Goal: Task Accomplishment & Management: Use online tool/utility

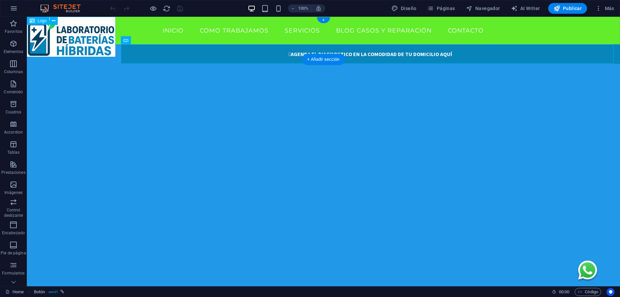
click at [98, 45] on div at bounding box center [71, 38] width 89 height 43
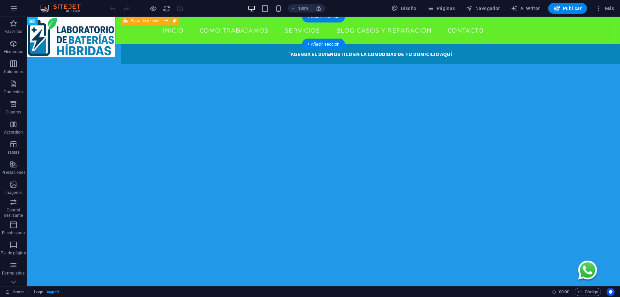
click at [152, 41] on div "INICIO COMO TRABAJAMOS SERVICIOS BLOG CASOS Y REPARACIÓN CONTACTO" at bounding box center [323, 31] width 593 height 28
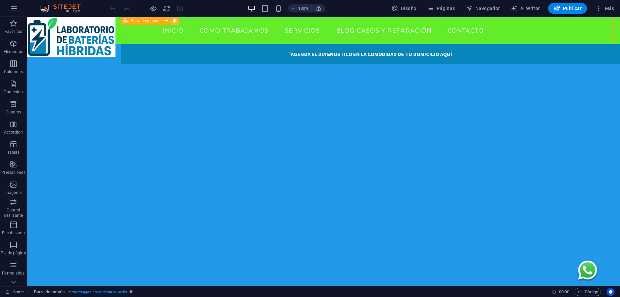
click at [176, 21] on button at bounding box center [174, 21] width 8 height 8
select select "rem"
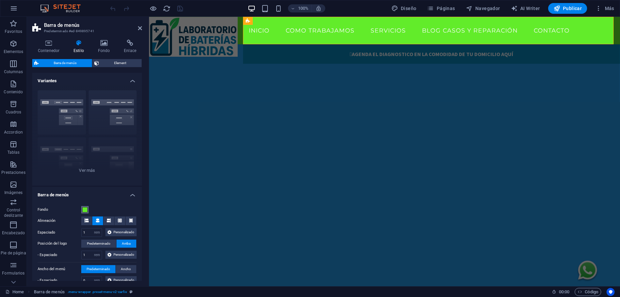
click at [85, 208] on span at bounding box center [84, 209] width 5 height 5
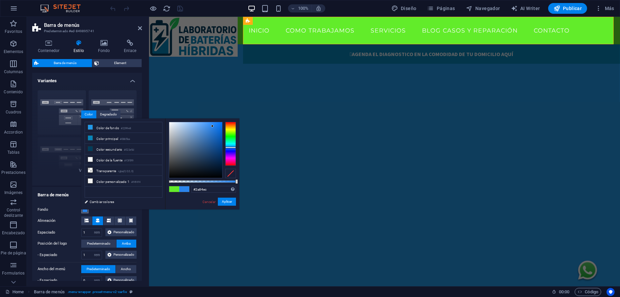
click at [230, 147] on div at bounding box center [230, 144] width 11 height 44
type input "#4892e7"
click at [205, 127] on div at bounding box center [195, 150] width 53 height 56
click at [224, 200] on button "Aplicar" at bounding box center [227, 202] width 18 height 8
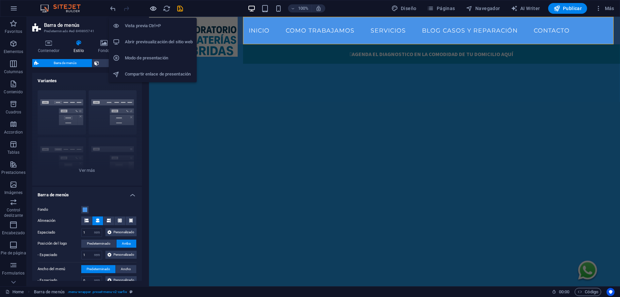
click at [152, 9] on icon "button" at bounding box center [154, 9] width 8 height 8
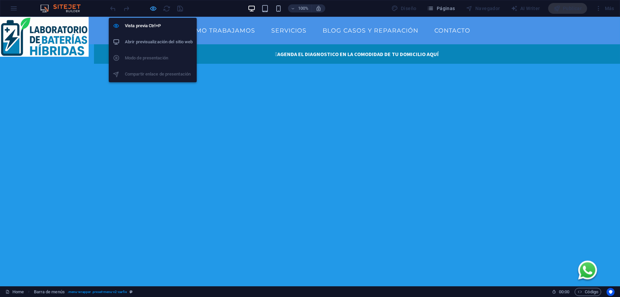
click at [153, 9] on icon "button" at bounding box center [154, 9] width 8 height 8
select select "rem"
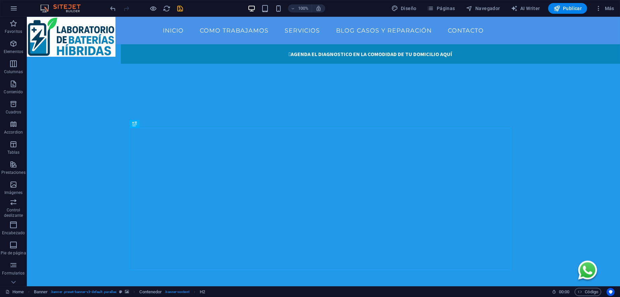
click at [107, 51] on div at bounding box center [71, 38] width 89 height 43
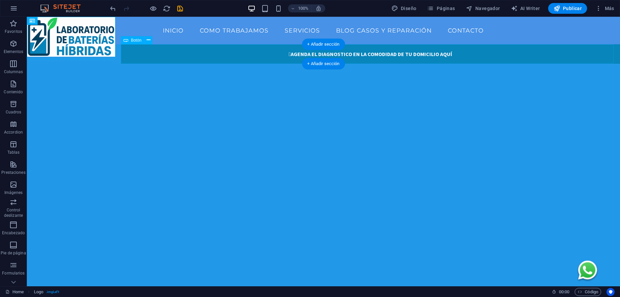
click at [169, 59] on div " AGENDA EL DIAGNOSTICO EN LA COMODIDAD DE TU DOMICILIO AQUÍ" at bounding box center [370, 53] width 499 height 19
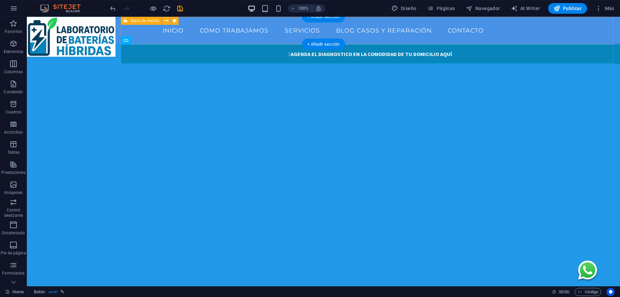
click at [124, 28] on div "INICIO COMO TRABAJAMOS SERVICIOS BLOG CASOS Y REPARACIÓN CONTACTO" at bounding box center [323, 31] width 593 height 28
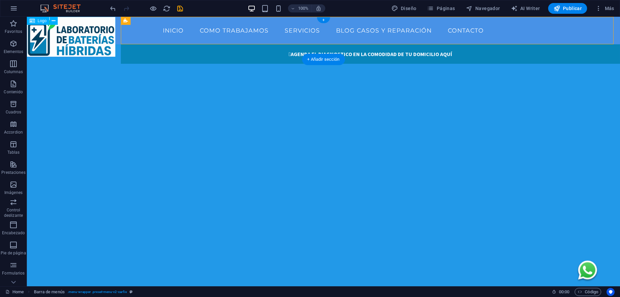
click at [79, 21] on div at bounding box center [71, 38] width 89 height 43
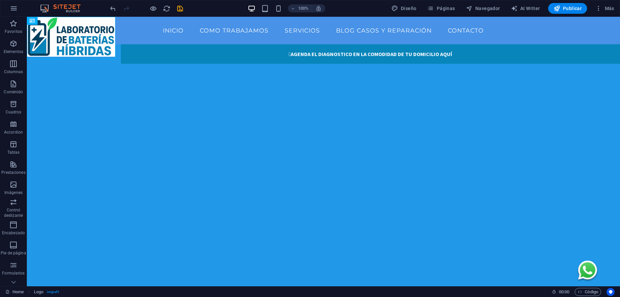
click at [107, 49] on div at bounding box center [71, 38] width 89 height 43
select select "px"
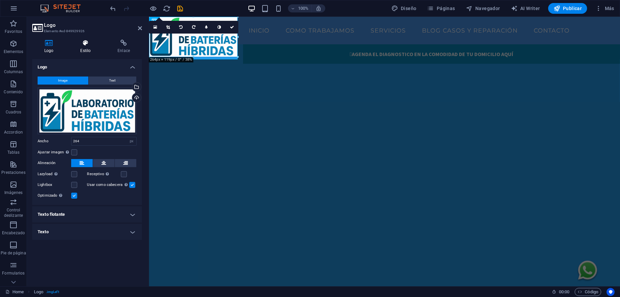
click at [86, 45] on icon at bounding box center [85, 43] width 35 height 7
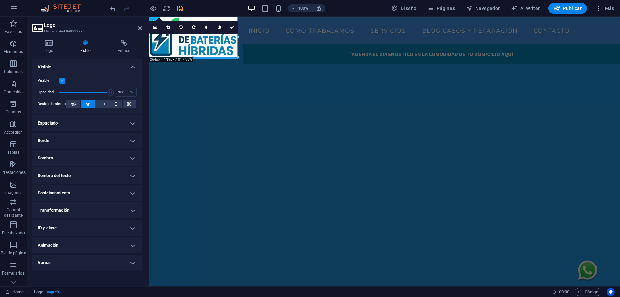
click at [129, 141] on h4 "Borde" at bounding box center [87, 141] width 110 height 16
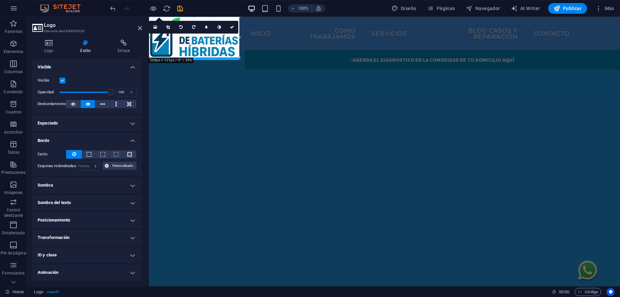
drag, startPoint x: 244, startPoint y: 61, endPoint x: 235, endPoint y: 60, distance: 9.4
click at [231, 59] on div at bounding box center [194, 39] width 90 height 44
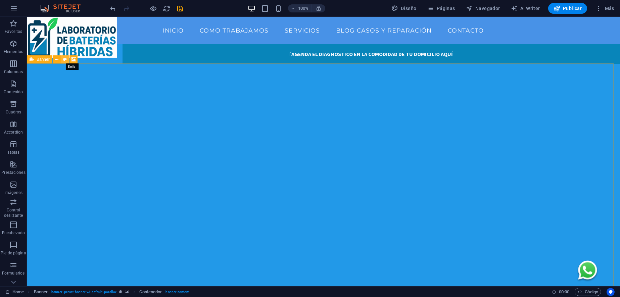
click at [64, 59] on icon at bounding box center [65, 59] width 4 height 7
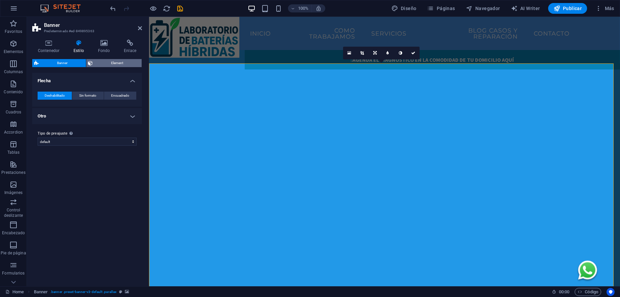
click at [109, 62] on span "Element" at bounding box center [117, 63] width 45 height 8
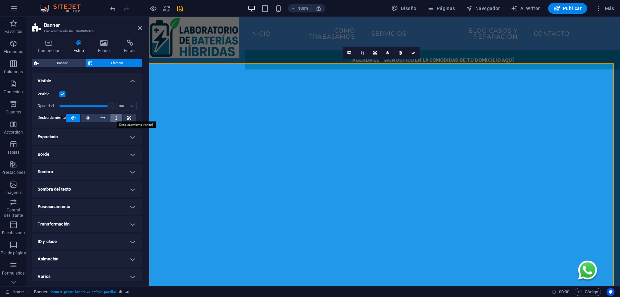
click at [115, 117] on icon at bounding box center [116, 118] width 2 height 8
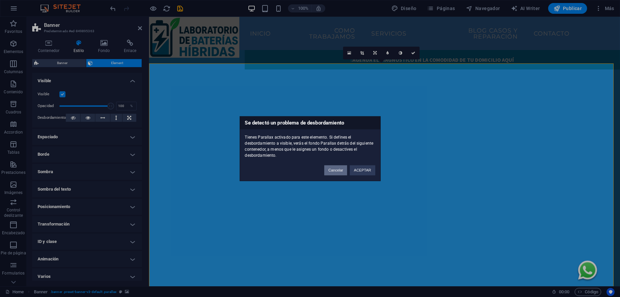
click at [332, 167] on button "Cancelar" at bounding box center [335, 170] width 23 height 10
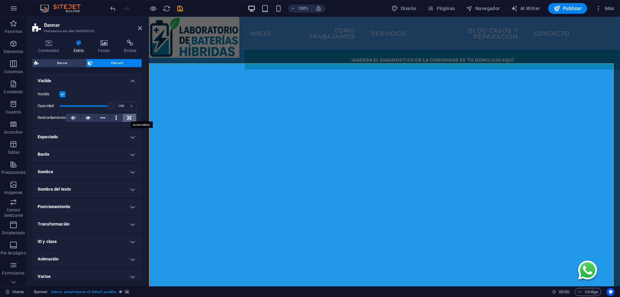
click at [130, 116] on button at bounding box center [129, 118] width 14 height 8
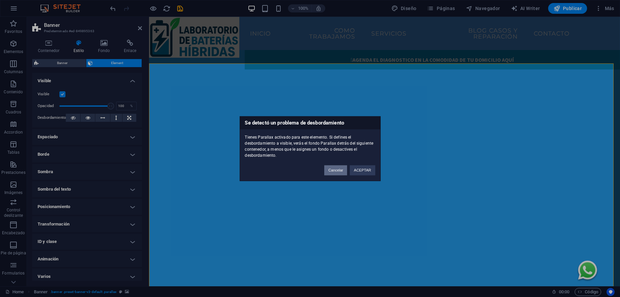
click at [339, 171] on button "Cancelar" at bounding box center [335, 170] width 23 height 10
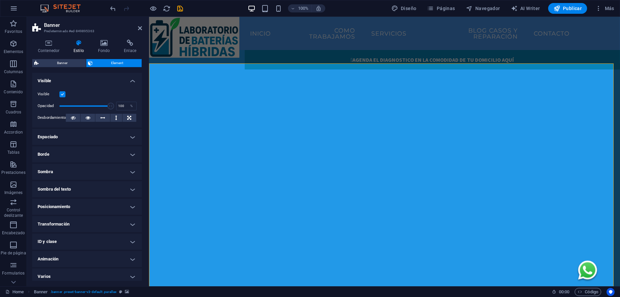
click at [131, 135] on h4 "Espaciado" at bounding box center [87, 137] width 110 height 16
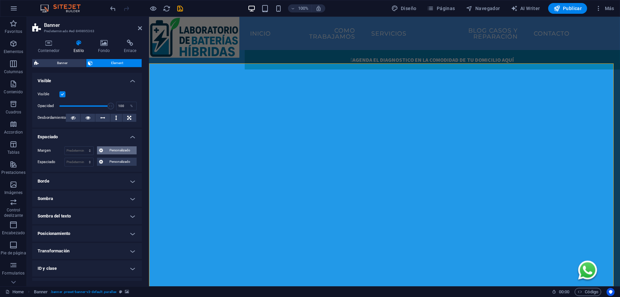
click at [118, 149] on span "Personalizado" at bounding box center [120, 150] width 30 height 8
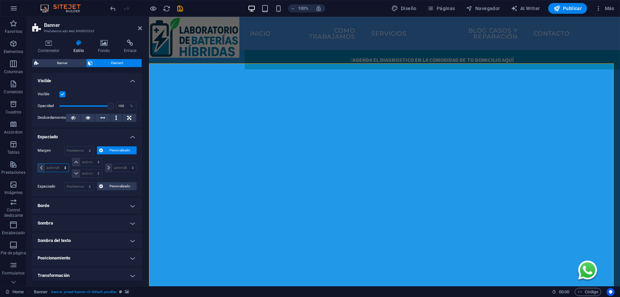
click at [66, 167] on select "automático px % rem vw vh" at bounding box center [53, 168] width 31 height 8
click at [90, 150] on select "Predeterminado automático px % rem vw vh Personalizado" at bounding box center [79, 151] width 29 height 8
click at [65, 147] on select "Predeterminado automático px % rem vw vh Personalizado" at bounding box center [79, 151] width 29 height 8
select select "DISABLED_OPTION_VALUE"
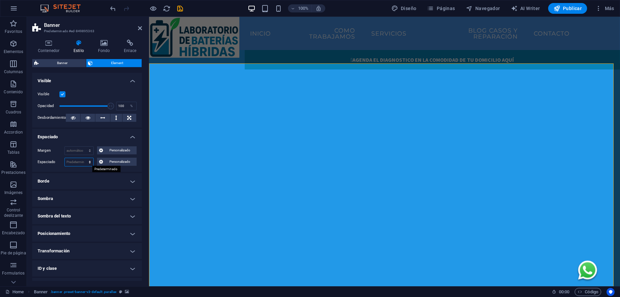
click at [87, 163] on select "Predeterminado px rem % vh vw Personalizado" at bounding box center [79, 162] width 29 height 8
click at [109, 160] on span "Personalizado" at bounding box center [120, 162] width 30 height 8
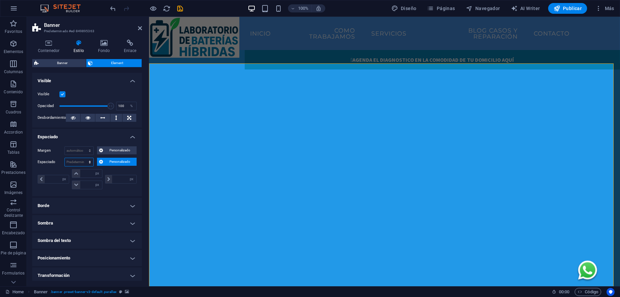
click at [78, 161] on select "Predeterminado px rem % vh vw Personalizado" at bounding box center [79, 162] width 29 height 8
click at [65, 158] on select "Predeterminado px rem % vh vw Personalizado" at bounding box center [79, 162] width 29 height 8
select select "DISABLED_OPTION_VALUE"
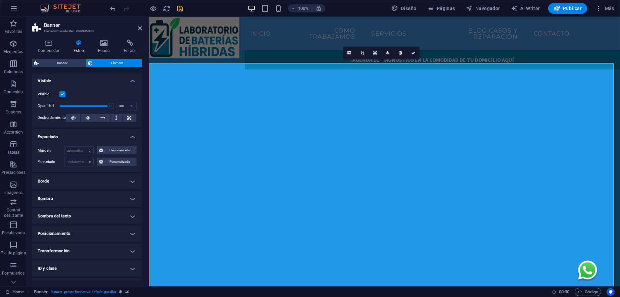
click at [149, 53] on div at bounding box center [194, 39] width 90 height 44
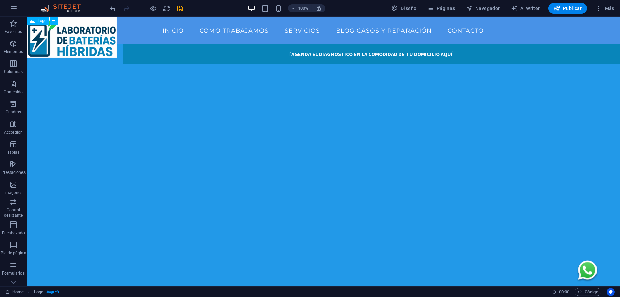
click at [42, 21] on span "Logo" at bounding box center [42, 21] width 9 height 4
click at [54, 19] on icon at bounding box center [54, 20] width 4 height 7
click at [53, 20] on icon at bounding box center [54, 20] width 4 height 7
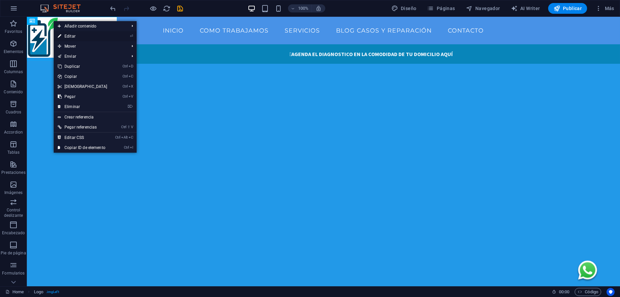
click at [85, 37] on link "⏎ Editar" at bounding box center [83, 36] width 58 height 10
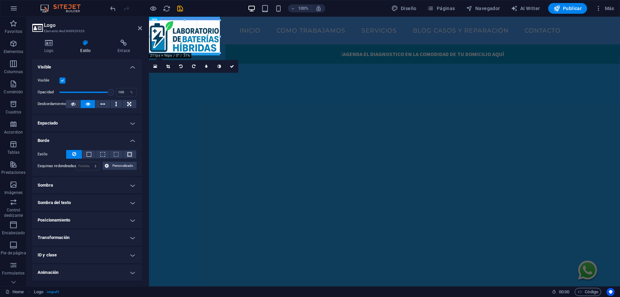
drag, startPoint x: 240, startPoint y: 58, endPoint x: 74, endPoint y: 29, distance: 168.6
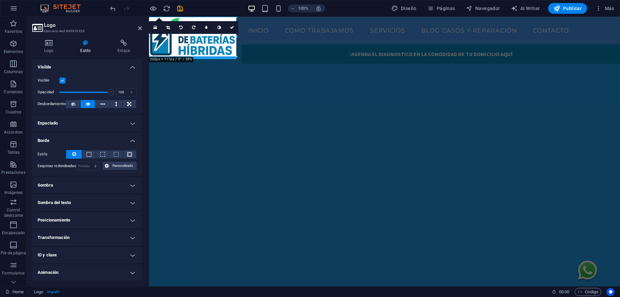
drag, startPoint x: 185, startPoint y: 19, endPoint x: 188, endPoint y: 11, distance: 8.6
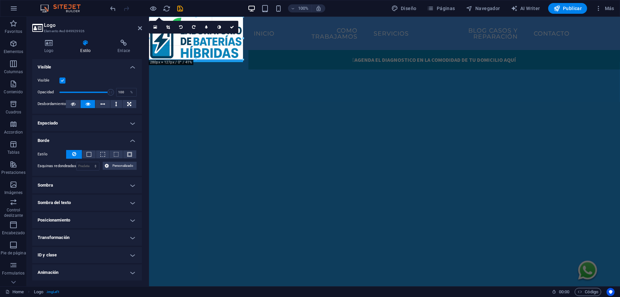
drag, startPoint x: 43, startPoint y: 38, endPoint x: 37, endPoint y: 41, distance: 6.2
click at [279, 56] on div " AGENDA EL DIAGNOSTICO EN LA COMODIDAD DE TU DOMICILIO AQUÍ" at bounding box center [433, 59] width 371 height 19
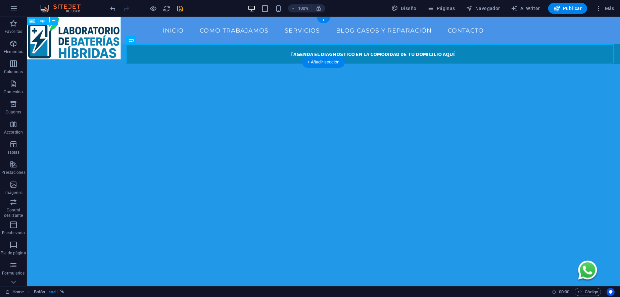
click at [69, 32] on div at bounding box center [74, 39] width 94 height 45
click at [84, 33] on div at bounding box center [74, 39] width 94 height 45
drag, startPoint x: 69, startPoint y: 37, endPoint x: 50, endPoint y: 27, distance: 21.3
click at [105, 39] on div at bounding box center [74, 39] width 94 height 45
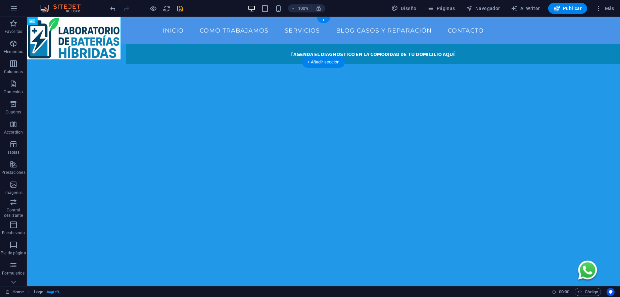
click at [105, 39] on div at bounding box center [74, 39] width 94 height 45
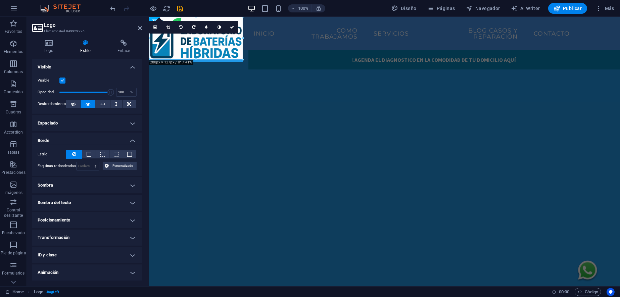
click at [99, 222] on h4 "Posicionamiento" at bounding box center [87, 220] width 110 height 16
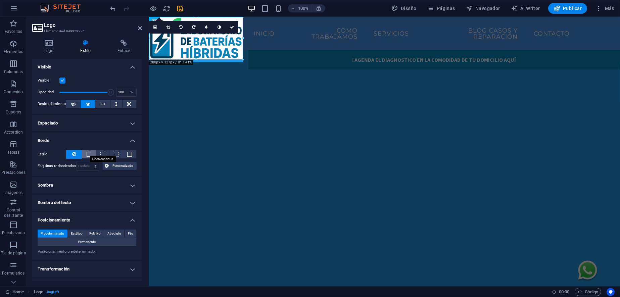
click at [90, 153] on span at bounding box center [89, 154] width 5 height 5
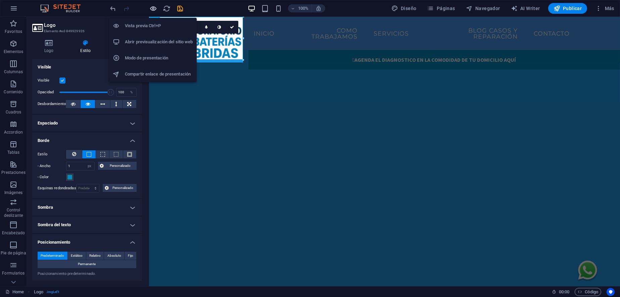
click at [154, 6] on icon "button" at bounding box center [154, 9] width 8 height 8
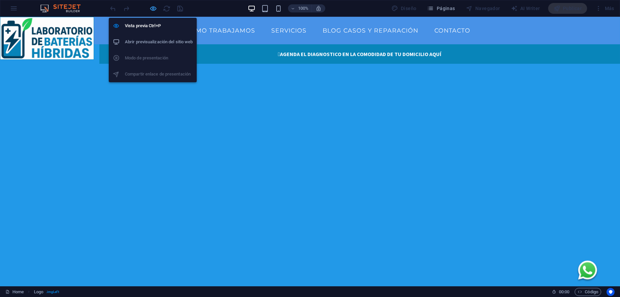
click at [155, 9] on icon "button" at bounding box center [154, 9] width 8 height 8
select select "px"
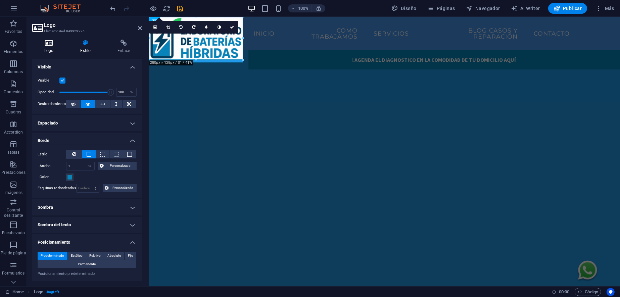
click at [51, 45] on icon at bounding box center [48, 43] width 33 height 7
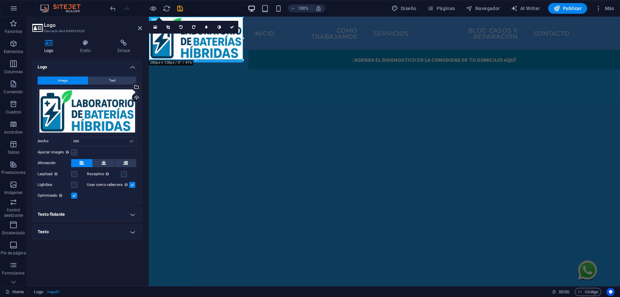
click at [75, 154] on label at bounding box center [74, 152] width 6 height 6
click at [0, 0] on input "Ajustar imagen Ajustar imagen automáticamente a un ancho y alto fijo" at bounding box center [0, 0] width 0 height 0
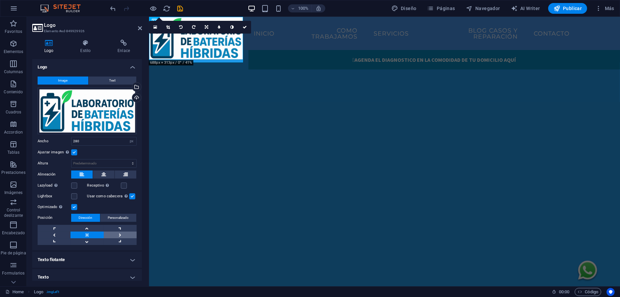
click at [114, 233] on link at bounding box center [120, 234] width 33 height 7
click at [96, 232] on link at bounding box center [86, 234] width 33 height 7
click at [120, 215] on span "Personalizado" at bounding box center [118, 218] width 21 height 8
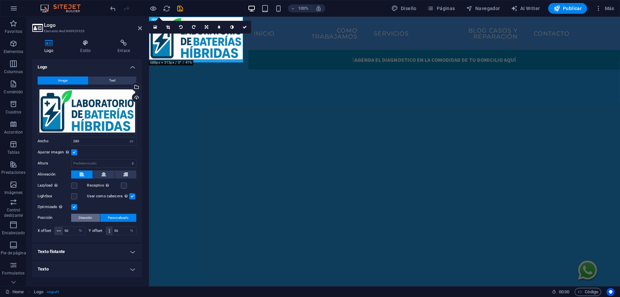
click at [84, 219] on span "Dirección" at bounding box center [86, 218] width 14 height 8
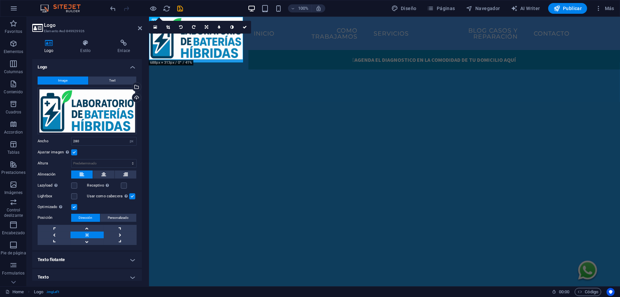
scroll to position [3, 0]
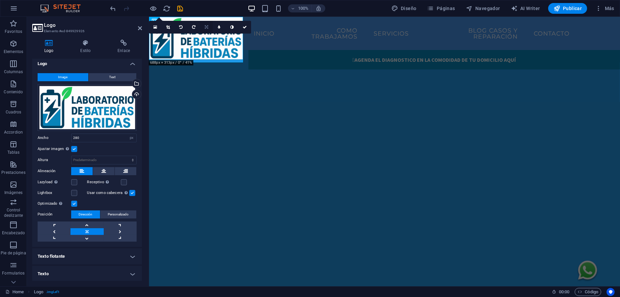
click at [208, 28] on icon at bounding box center [206, 27] width 3 height 4
click at [219, 26] on icon at bounding box center [219, 25] width 6 height 6
click at [203, 25] on link at bounding box center [206, 27] width 13 height 13
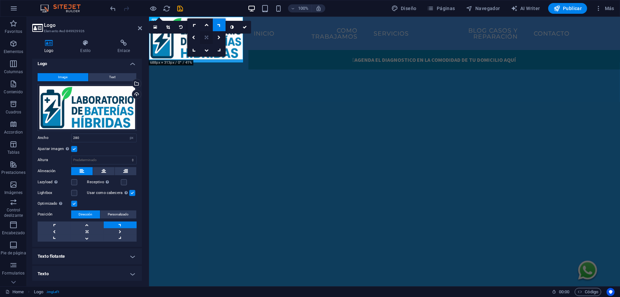
click at [208, 38] on icon at bounding box center [206, 38] width 3 height 4
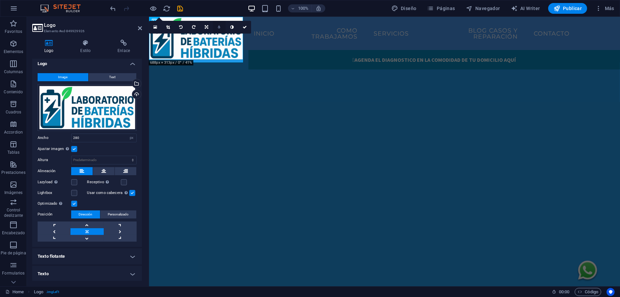
click at [217, 28] on link at bounding box center [219, 27] width 13 height 13
type input "4"
type input "3"
click at [170, 25] on link at bounding box center [168, 27] width 13 height 13
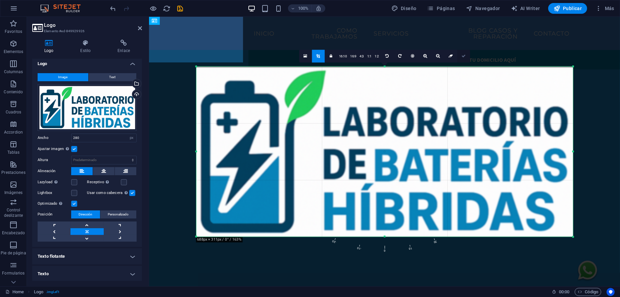
click at [465, 57] on icon at bounding box center [463, 56] width 4 height 4
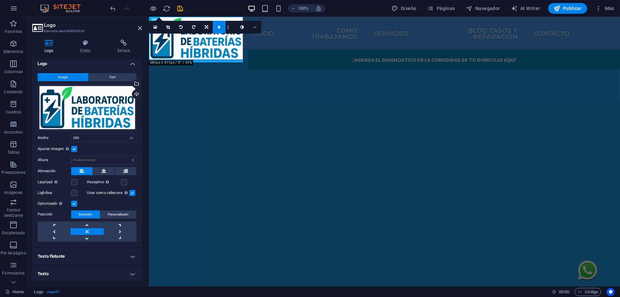
click at [258, 28] on link at bounding box center [254, 27] width 13 height 13
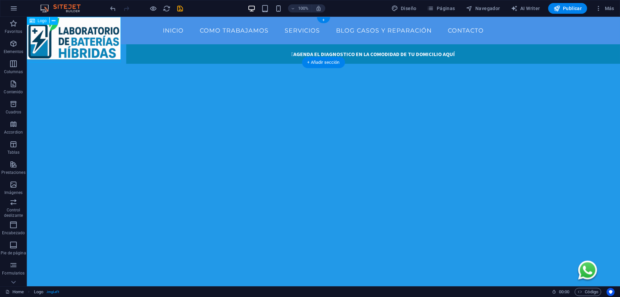
click at [98, 39] on div at bounding box center [74, 40] width 94 height 46
click at [69, 33] on div at bounding box center [74, 40] width 94 height 46
select select "px"
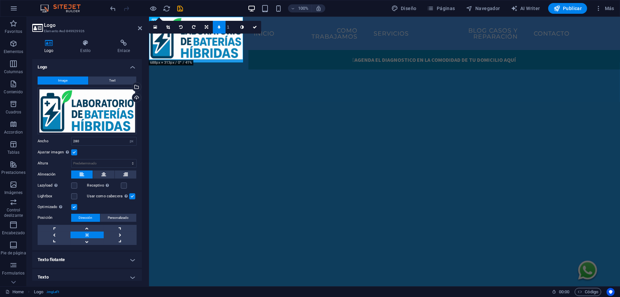
click at [75, 151] on label at bounding box center [74, 152] width 6 height 6
click at [0, 0] on input "Ajustar imagen Ajustar imagen automáticamente a un ancho y alto fijo" at bounding box center [0, 0] width 0 height 0
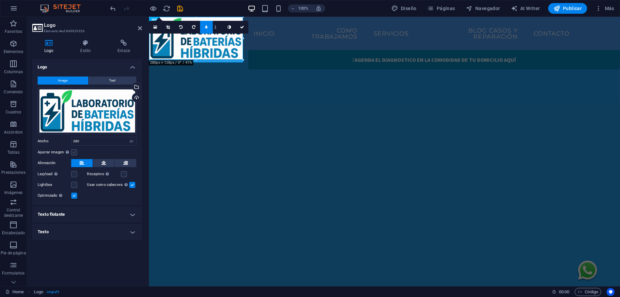
click at [75, 151] on label at bounding box center [74, 152] width 6 height 6
click at [0, 0] on input "Ajustar imagen Ajustar imagen automáticamente a un ancho y alto fijo" at bounding box center [0, 0] width 0 height 0
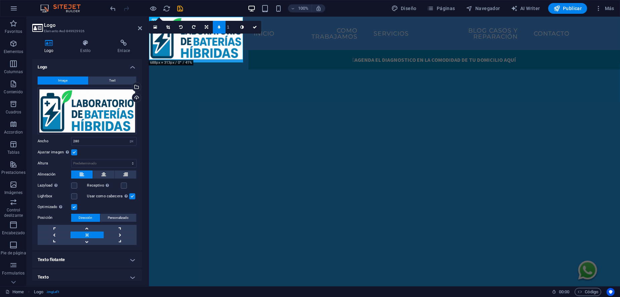
click at [75, 151] on label at bounding box center [74, 152] width 6 height 6
click at [0, 0] on input "Ajustar imagen Ajustar imagen automáticamente a un ancho y alto fijo" at bounding box center [0, 0] width 0 height 0
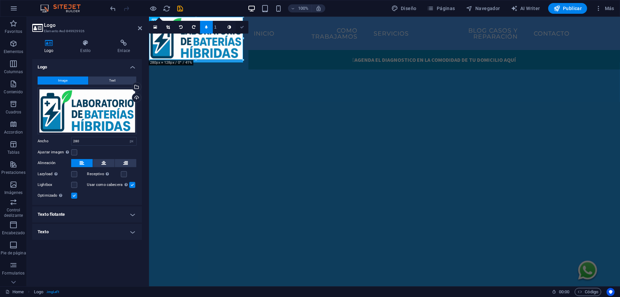
click at [242, 28] on icon at bounding box center [242, 27] width 4 height 4
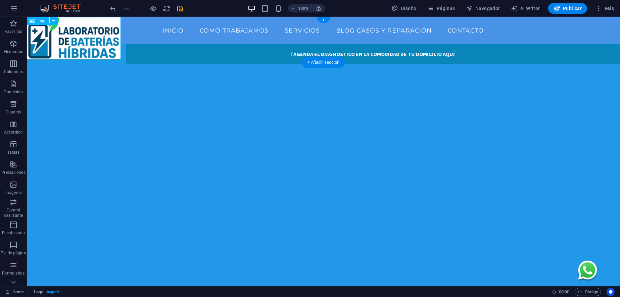
click at [99, 41] on div at bounding box center [74, 40] width 94 height 46
select select "px"
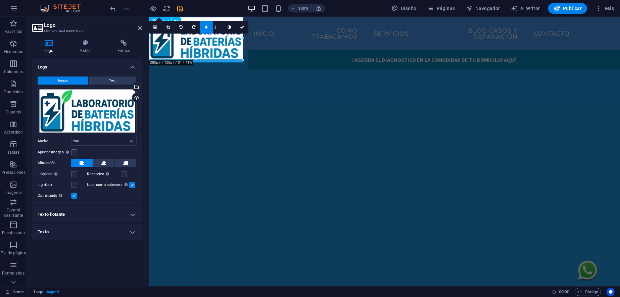
click at [229, 50] on div at bounding box center [196, 40] width 94 height 46
click at [208, 27] on link at bounding box center [206, 27] width 13 height 13
click at [205, 44] on div at bounding box center [196, 40] width 94 height 46
click at [309, 31] on nav "INICIO COMO TRABAJAMOS SERVICIOS BLOG CASOS Y REPARACIÓN CONTACTO" at bounding box center [384, 33] width 381 height 22
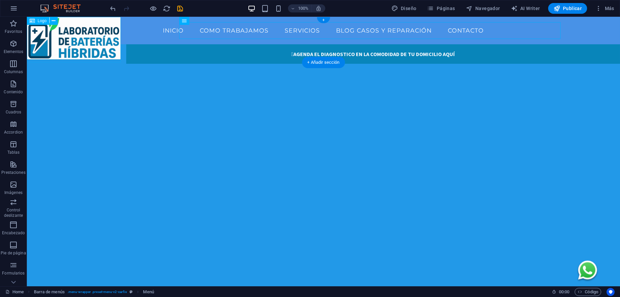
click at [102, 42] on div at bounding box center [74, 40] width 94 height 46
select select "px"
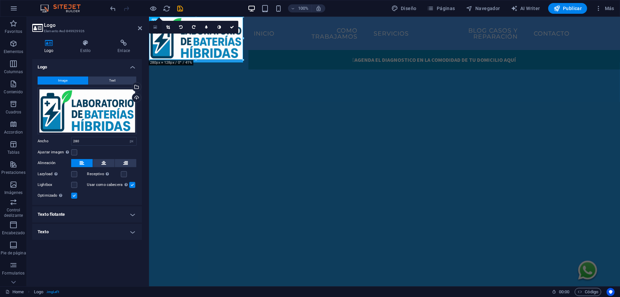
click at [154, 21] on link at bounding box center [155, 27] width 13 height 13
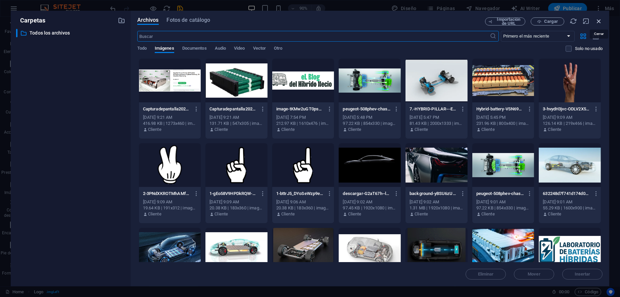
click at [599, 20] on icon "button" at bounding box center [598, 20] width 7 height 7
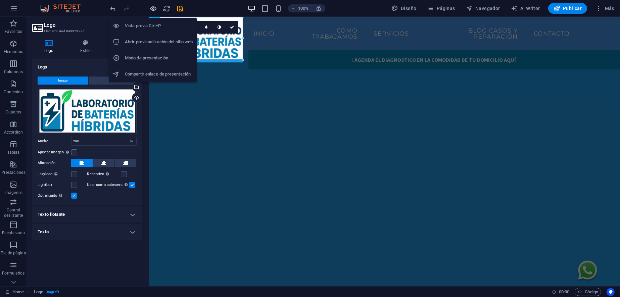
click at [157, 5] on icon "button" at bounding box center [154, 9] width 8 height 8
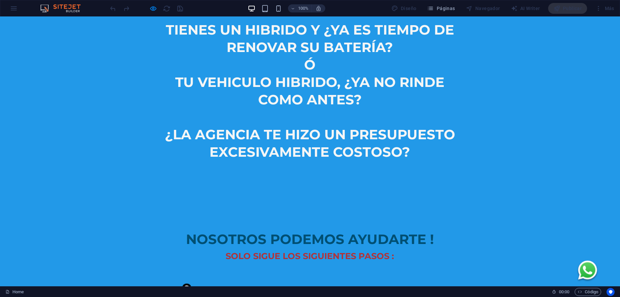
scroll to position [363, 0]
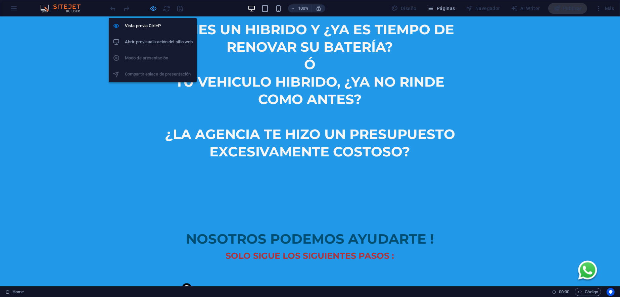
click at [150, 7] on icon "button" at bounding box center [154, 9] width 8 height 8
select select "px"
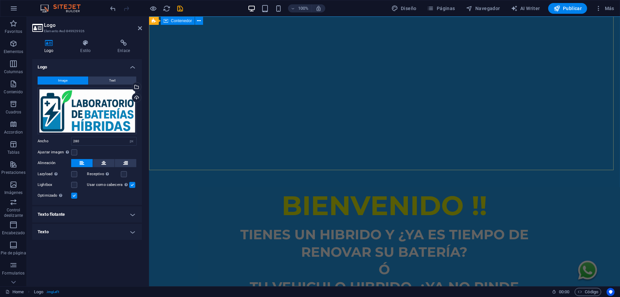
scroll to position [335, 0]
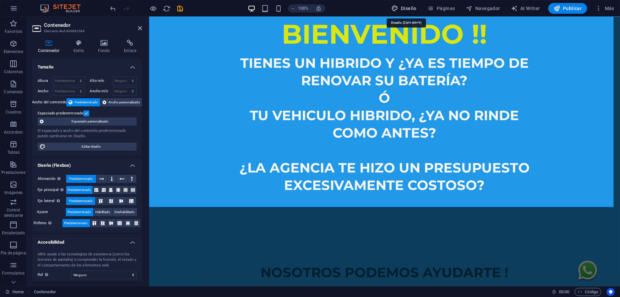
click at [409, 7] on span "Diseño" at bounding box center [403, 8] width 25 height 7
select select "ease-in-out"
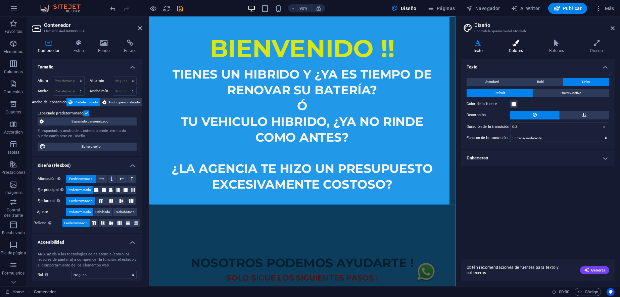
click at [517, 49] on h4 "Colores" at bounding box center [517, 47] width 40 height 14
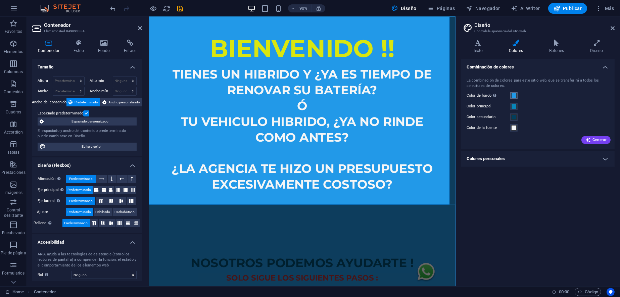
click at [516, 95] on span at bounding box center [513, 95] width 5 height 5
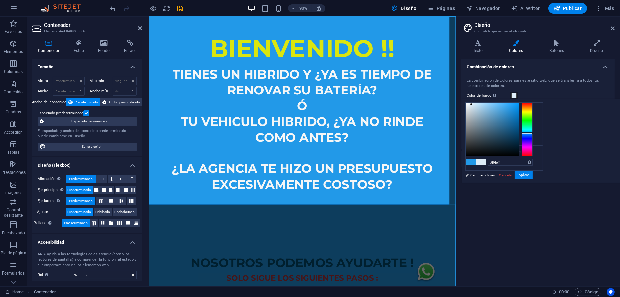
type input "#ffffff"
drag, startPoint x: 562, startPoint y: 105, endPoint x: 546, endPoint y: 102, distance: 16.1
click at [536, 102] on div "#ffffff Formatos soportados #0852ed rgb(8, 82, 237) rgba(8, 82, 237, 90%) hsv(2…" at bounding box center [499, 189] width 74 height 180
click at [532, 175] on button "Aplicar" at bounding box center [523, 175] width 18 height 8
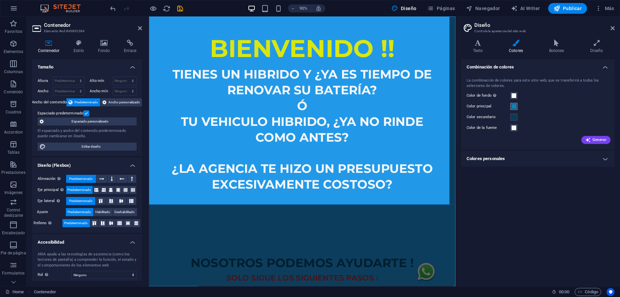
click at [515, 107] on span at bounding box center [513, 106] width 5 height 5
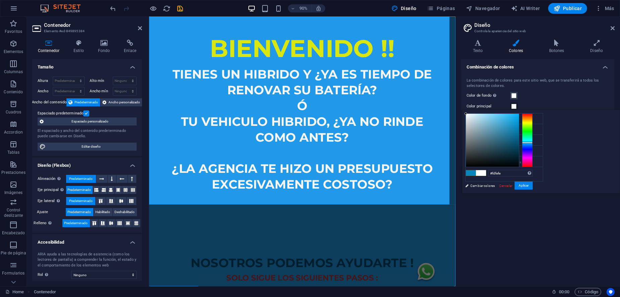
type input "#ffffff"
drag, startPoint x: 555, startPoint y: 120, endPoint x: 549, endPoint y: 112, distance: 10.1
click at [519, 114] on div at bounding box center [492, 140] width 53 height 53
click at [532, 187] on button "Aplicar" at bounding box center [523, 186] width 18 height 8
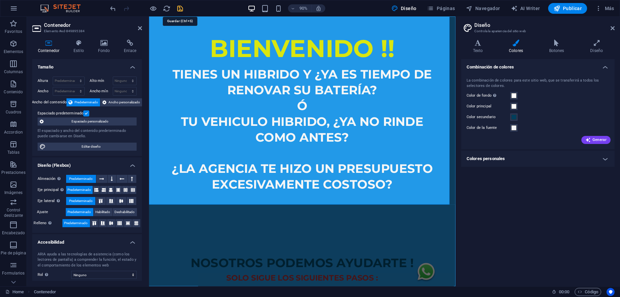
click at [181, 5] on icon "save" at bounding box center [180, 9] width 8 height 8
select select "px"
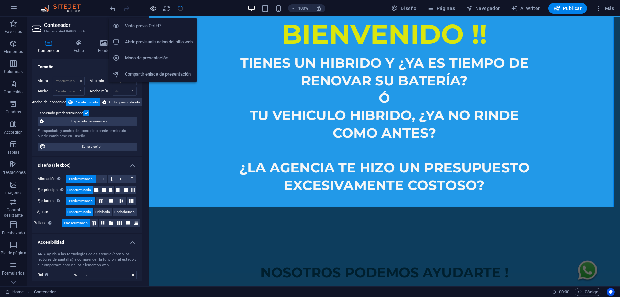
click at [151, 8] on icon "button" at bounding box center [154, 9] width 8 height 8
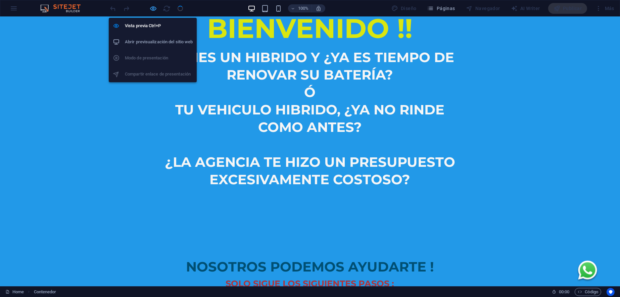
click at [152, 9] on icon "button" at bounding box center [154, 9] width 8 height 8
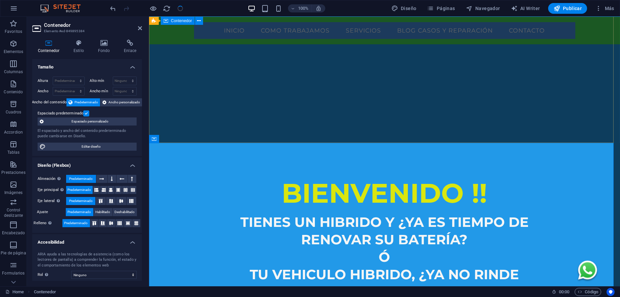
scroll to position [168, 0]
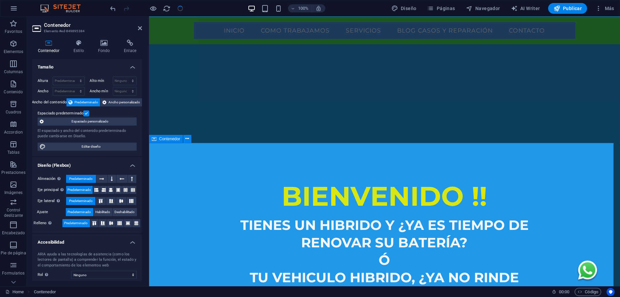
click at [174, 139] on span "Contenedor" at bounding box center [169, 139] width 21 height 4
click at [186, 140] on icon at bounding box center [187, 138] width 4 height 7
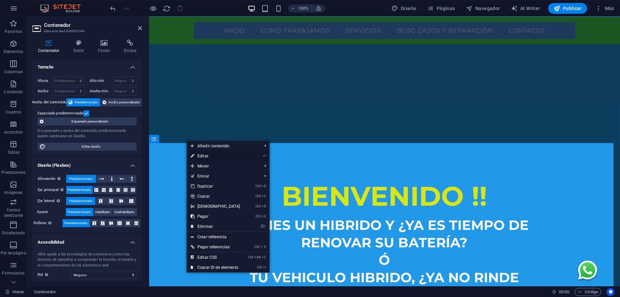
click at [253, 156] on li "⏎ Editar" at bounding box center [228, 156] width 83 height 10
click at [204, 153] on link "⏎ Editar" at bounding box center [216, 156] width 58 height 10
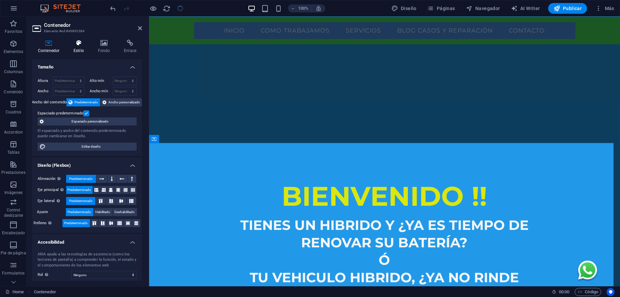
click at [75, 47] on h4 "Estilo" at bounding box center [80, 47] width 24 height 14
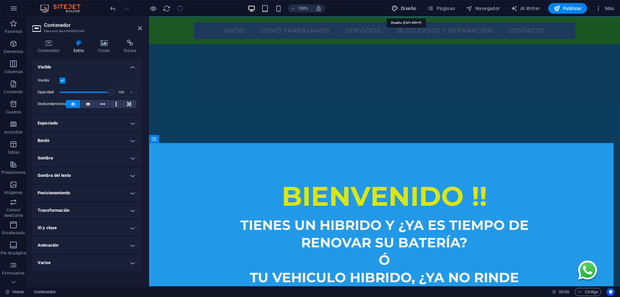
click at [403, 11] on span "Diseño" at bounding box center [403, 8] width 25 height 7
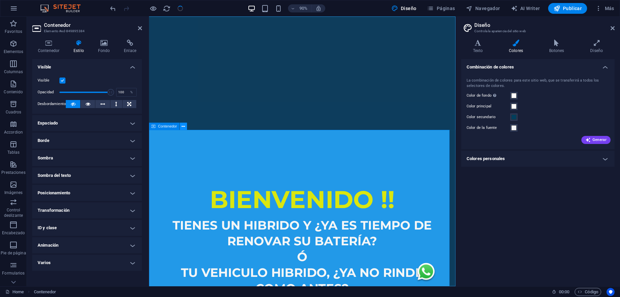
click at [182, 127] on icon at bounding box center [183, 126] width 3 height 6
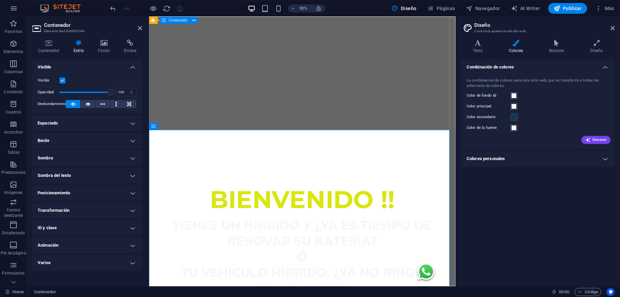
click at [204, 175] on div "bIENVENIDO !! TIENES UN HIBRIDO Y ¿YA ES TIEMPO DE RENOVAR SU BATERÍA? Ó TU VEH…" at bounding box center [319, 298] width 340 height 247
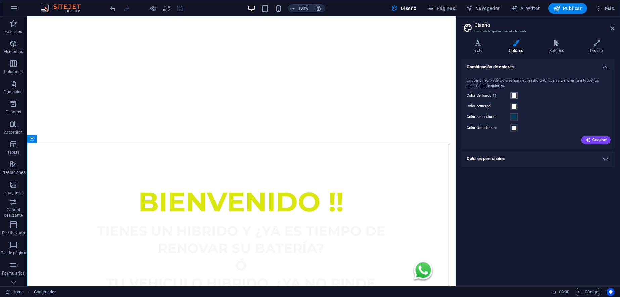
click at [515, 95] on span at bounding box center [513, 95] width 5 height 5
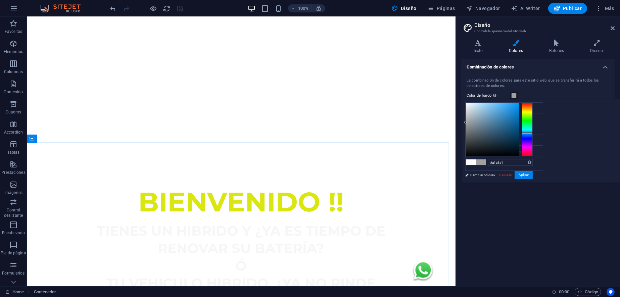
drag, startPoint x: 554, startPoint y: 113, endPoint x: 548, endPoint y: 122, distance: 10.2
click at [519, 122] on div at bounding box center [492, 129] width 53 height 53
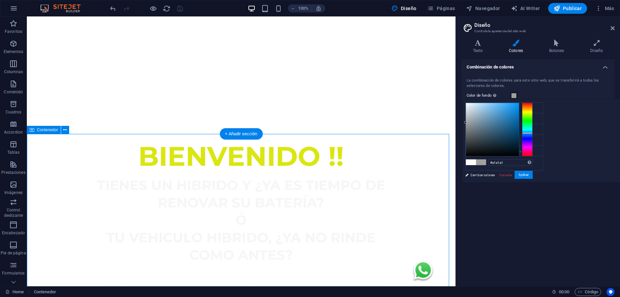
scroll to position [252, 0]
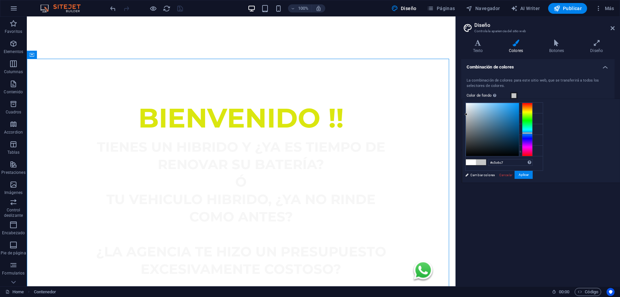
drag, startPoint x: 550, startPoint y: 112, endPoint x: 557, endPoint y: 121, distance: 11.5
click at [519, 116] on div at bounding box center [492, 129] width 53 height 53
type input "#b8bbbe"
click at [532, 171] on button "Aplicar" at bounding box center [523, 175] width 18 height 8
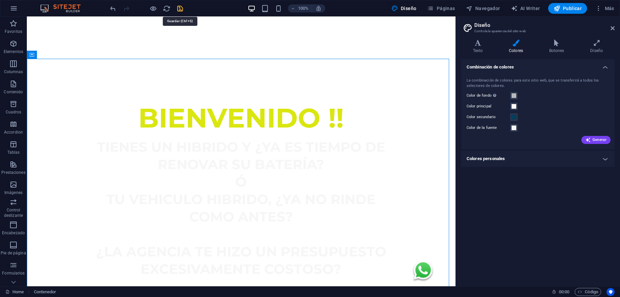
click at [181, 7] on icon "save" at bounding box center [180, 9] width 8 height 8
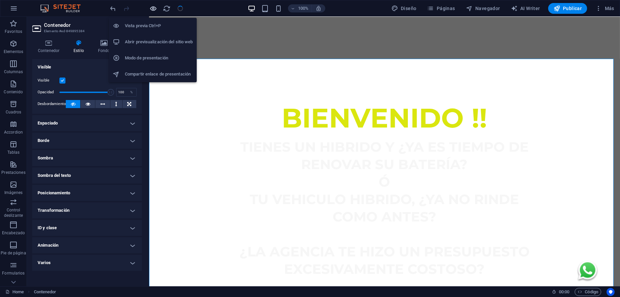
click at [153, 7] on icon "button" at bounding box center [154, 9] width 8 height 8
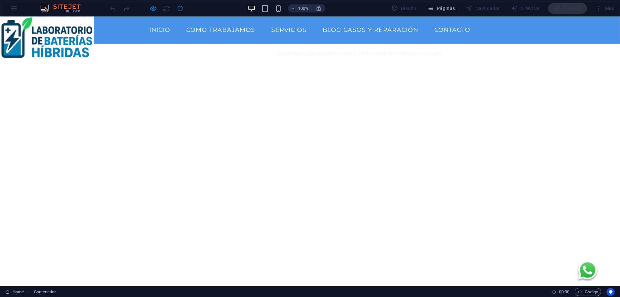
scroll to position [0, 0]
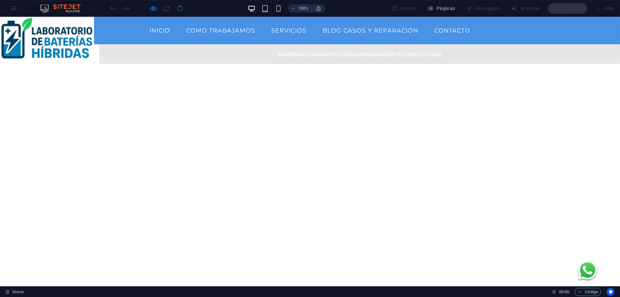
click at [516, 57] on link " AGENDA EL DIAGNOSTICO EN LA COMODIDAD DE TU DOMICILIO AQUÍ" at bounding box center [359, 53] width 520 height 19
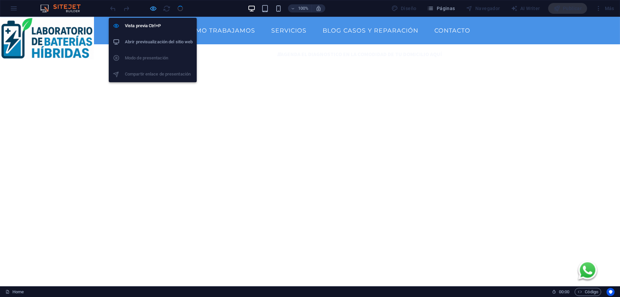
click at [152, 7] on icon "button" at bounding box center [154, 9] width 8 height 8
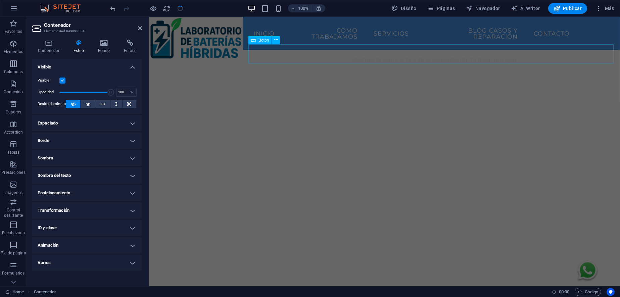
click at [504, 57] on div " AGENDA EL DIAGNOSTICO EN LA COMODIDAD DE TU DOMICILIO AQUÍ" at bounding box center [433, 59] width 371 height 19
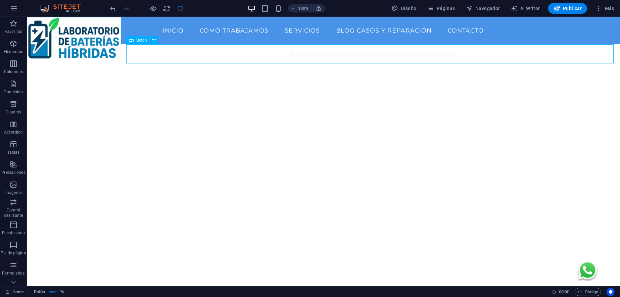
click at [504, 57] on div " AGENDA EL DIAGNOSTICO EN LA COMODIDAD DE TU DOMICILIO AQUÍ" at bounding box center [373, 53] width 494 height 19
select select "%"
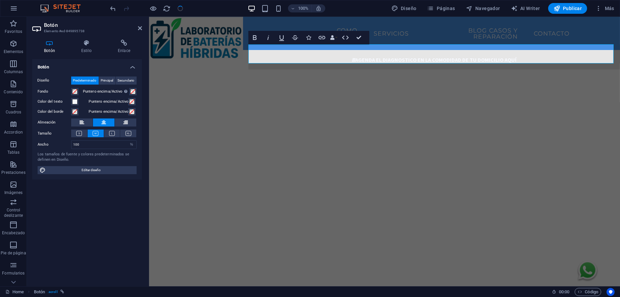
click at [257, 50] on link " AGENDA EL DIAGNOSTICO EN LA COMODIDAD DE TU DOMICILIO AQUÍ" at bounding box center [433, 59] width 371 height 19
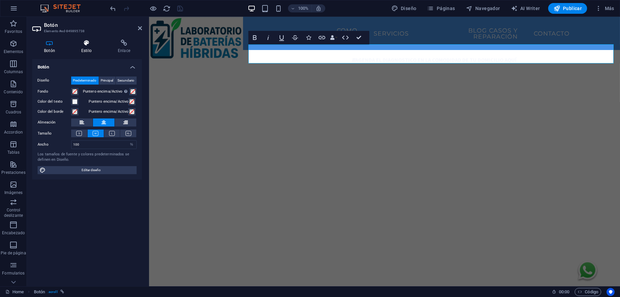
click at [87, 45] on icon at bounding box center [86, 43] width 34 height 7
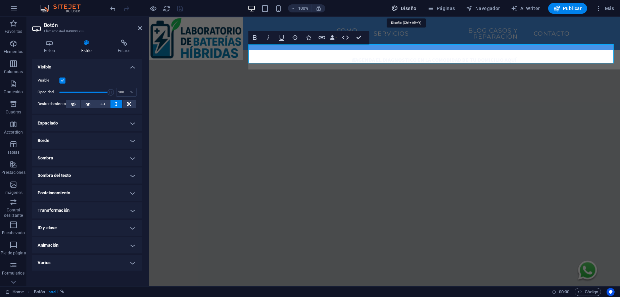
click at [406, 7] on span "Diseño" at bounding box center [403, 8] width 25 height 7
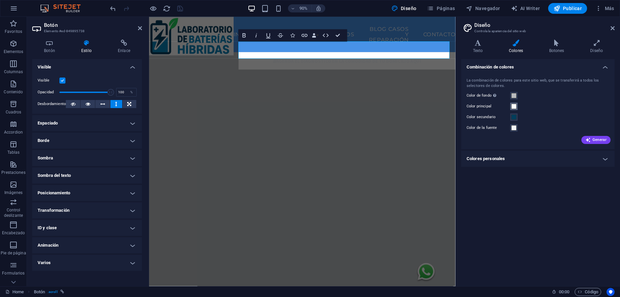
click at [514, 107] on span at bounding box center [513, 106] width 5 height 5
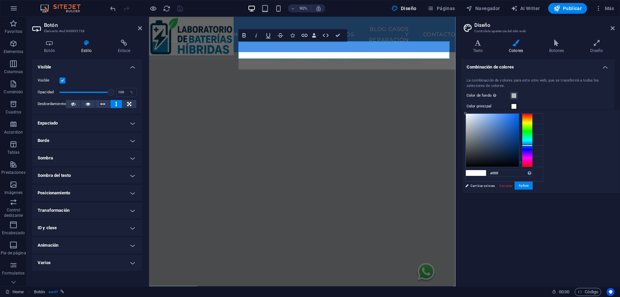
click at [532, 145] on div at bounding box center [527, 140] width 11 height 54
type input "#3985f1"
drag, startPoint x: 574, startPoint y: 117, endPoint x: 590, endPoint y: 116, distance: 15.8
click at [519, 116] on div at bounding box center [492, 140] width 53 height 53
click at [532, 187] on button "Aplicar" at bounding box center [523, 186] width 18 height 8
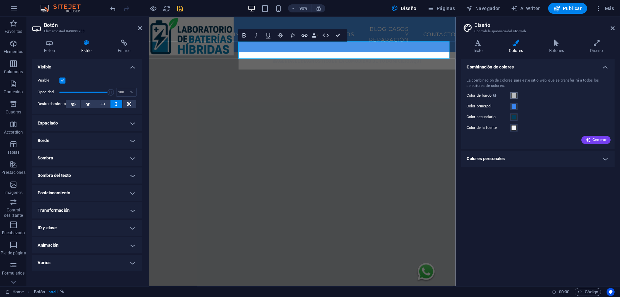
click at [512, 98] on span at bounding box center [513, 95] width 5 height 5
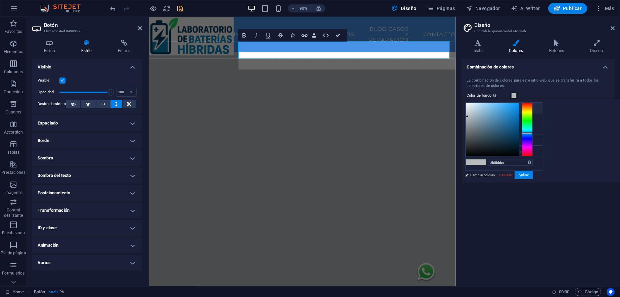
drag, startPoint x: 468, startPoint y: 117, endPoint x: 477, endPoint y: 107, distance: 13.8
click at [477, 107] on ul "Color de fondo #b8bbbe Color principal #3985f1 Color secundario #023e5d Color d…" at bounding box center [504, 136] width 78 height 68
click at [502, 119] on small "#3985f1" at bounding box center [505, 119] width 10 height 5
type input "#3985f1"
drag, startPoint x: 590, startPoint y: 161, endPoint x: 564, endPoint y: 163, distance: 25.9
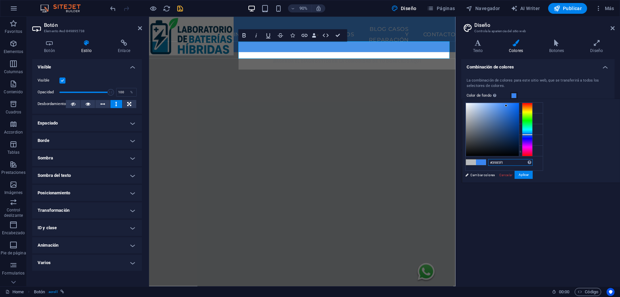
click at [536, 163] on div "#3985f1 Formatos soportados #0852ed rgb(8, 82, 237) rgba(8, 82, 237, 90%) hsv(2…" at bounding box center [499, 189] width 74 height 180
click at [532, 173] on button "Aplicar" at bounding box center [523, 175] width 18 height 8
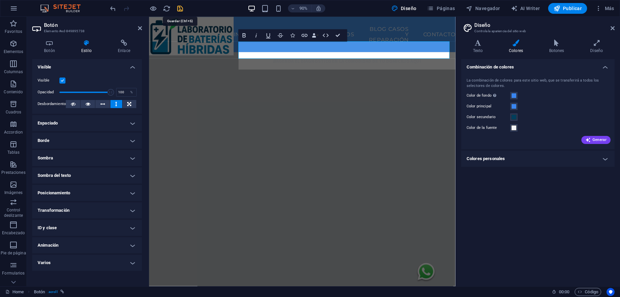
click at [182, 11] on icon "save" at bounding box center [180, 9] width 8 height 8
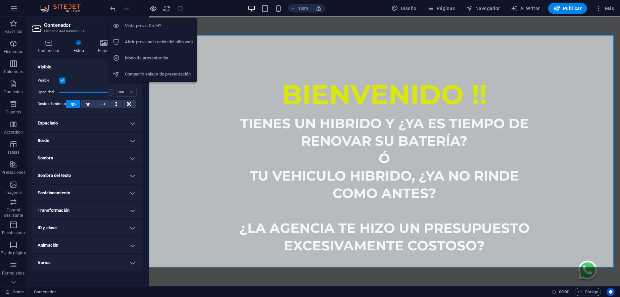
click at [151, 9] on icon "button" at bounding box center [154, 9] width 8 height 8
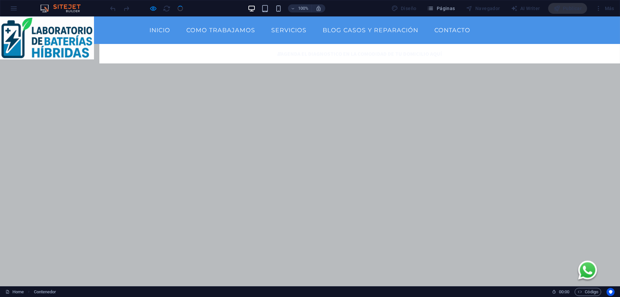
scroll to position [0, 0]
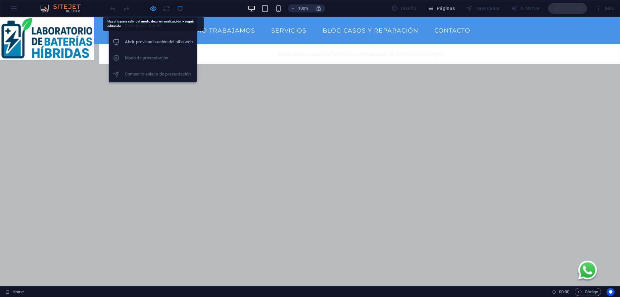
click at [151, 8] on icon "button" at bounding box center [154, 9] width 8 height 8
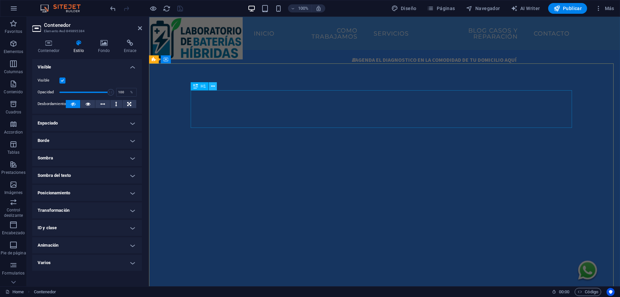
click at [213, 89] on icon at bounding box center [213, 86] width 4 height 7
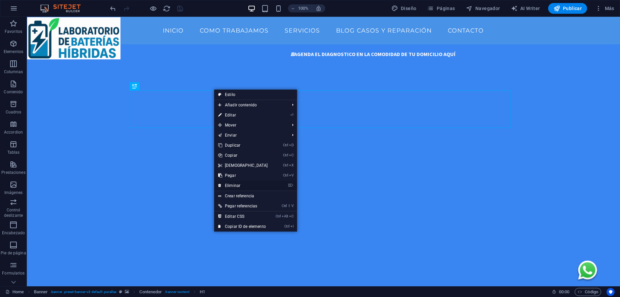
click at [242, 185] on link "⌦ Eliminar" at bounding box center [243, 185] width 58 height 10
